Goal: Task Accomplishment & Management: Manage account settings

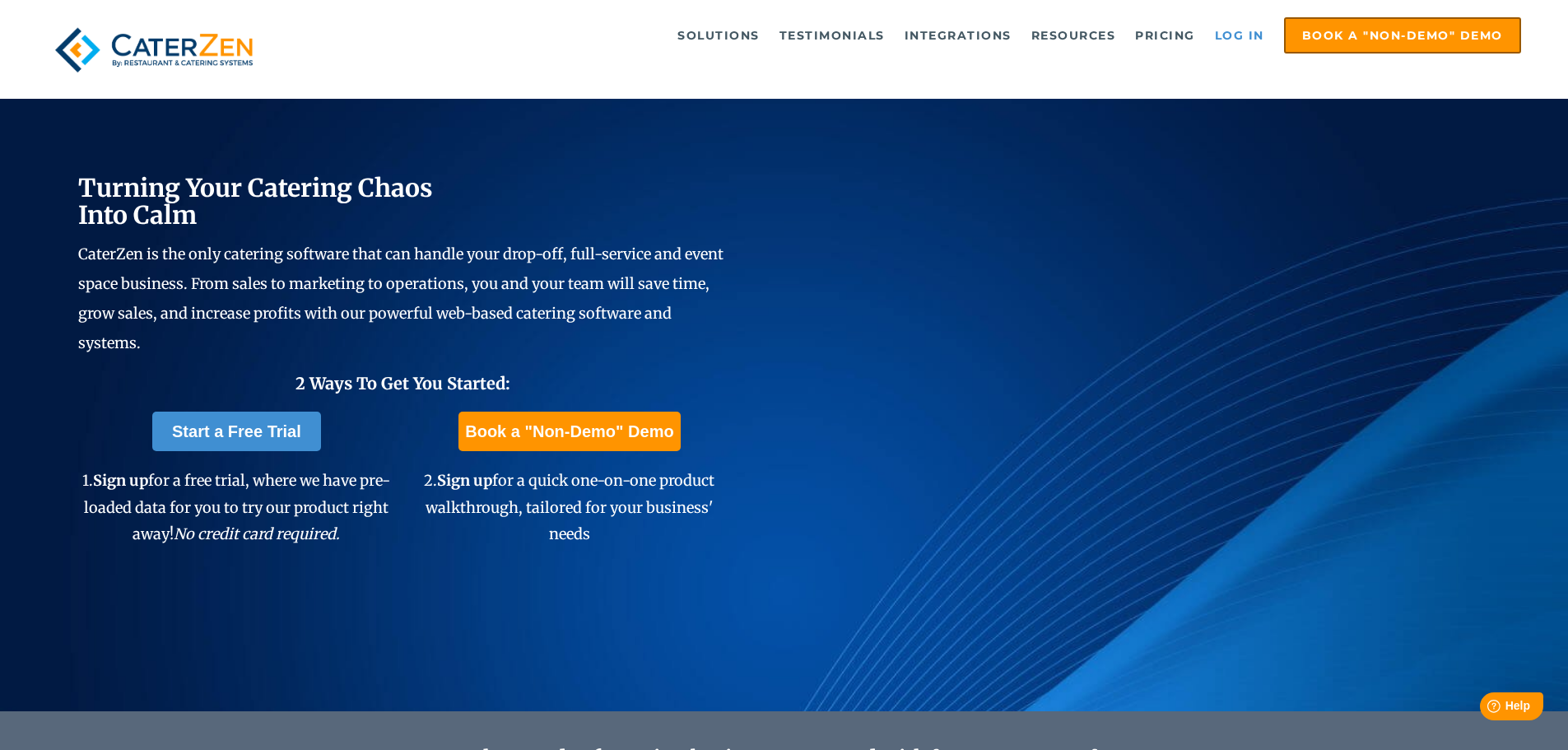
click at [1245, 32] on link "Log in" at bounding box center [1239, 35] width 66 height 32
click at [1248, 34] on link "Log in" at bounding box center [1239, 35] width 66 height 32
click at [1234, 42] on link "Log in" at bounding box center [1239, 35] width 66 height 32
